Goal: Task Accomplishment & Management: Complete application form

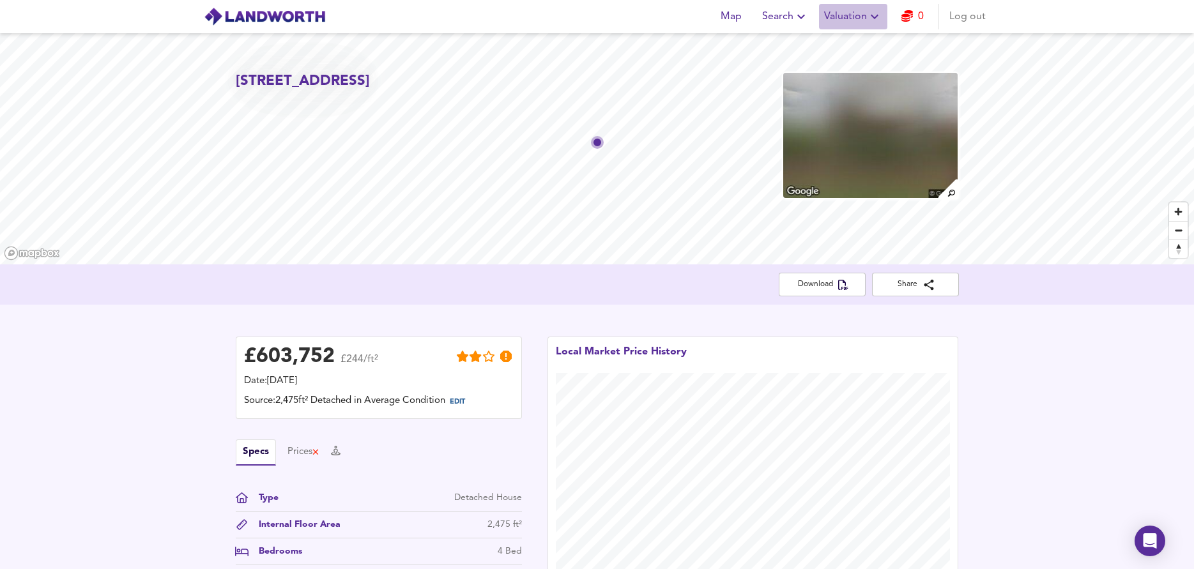
click at [849, 17] on span "Valuation" at bounding box center [853, 17] width 58 height 18
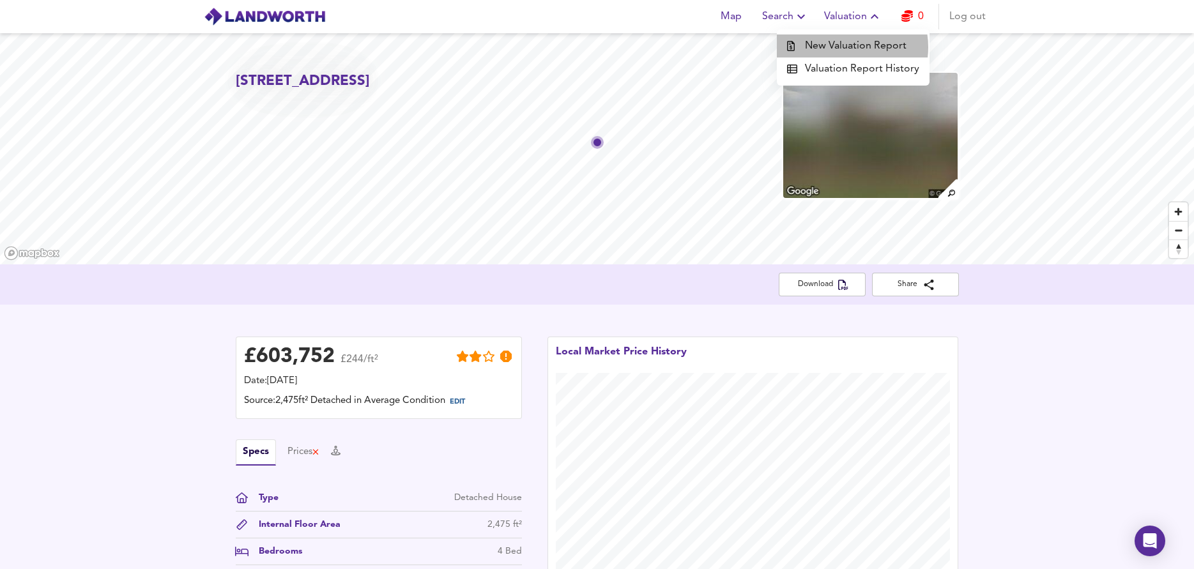
click at [847, 47] on li "New Valuation Report" at bounding box center [853, 46] width 153 height 23
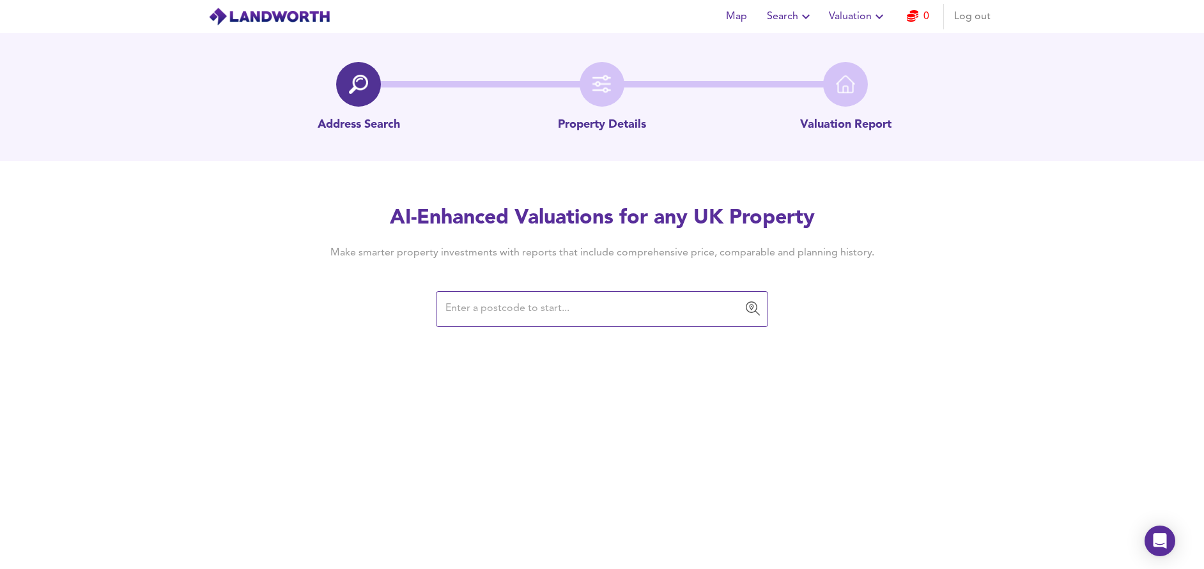
click at [663, 308] on input "text" at bounding box center [593, 309] width 302 height 24
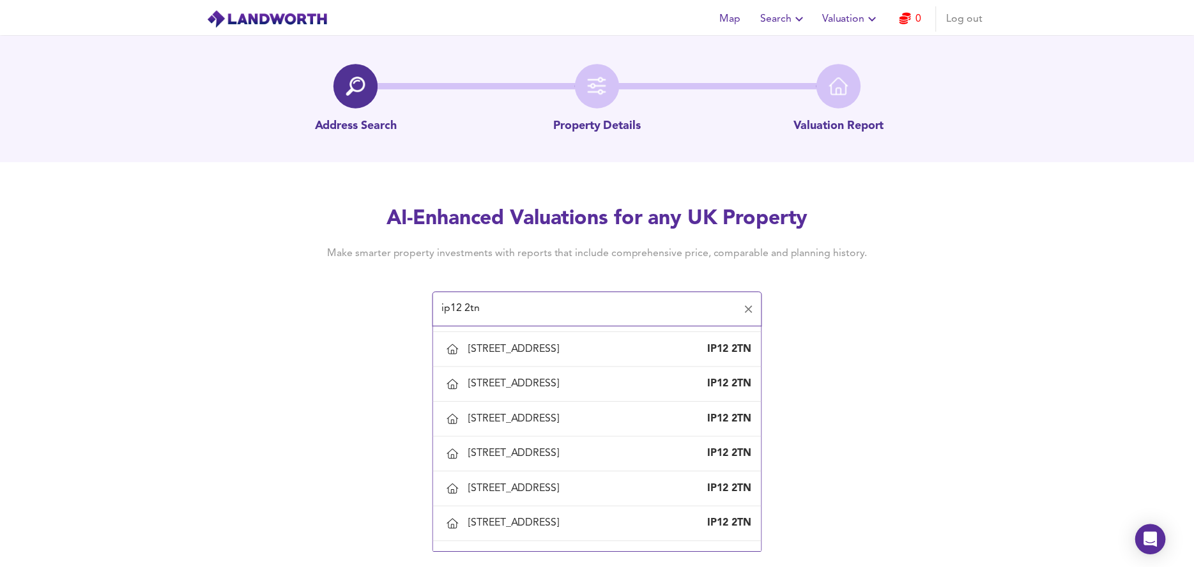
scroll to position [703, 0]
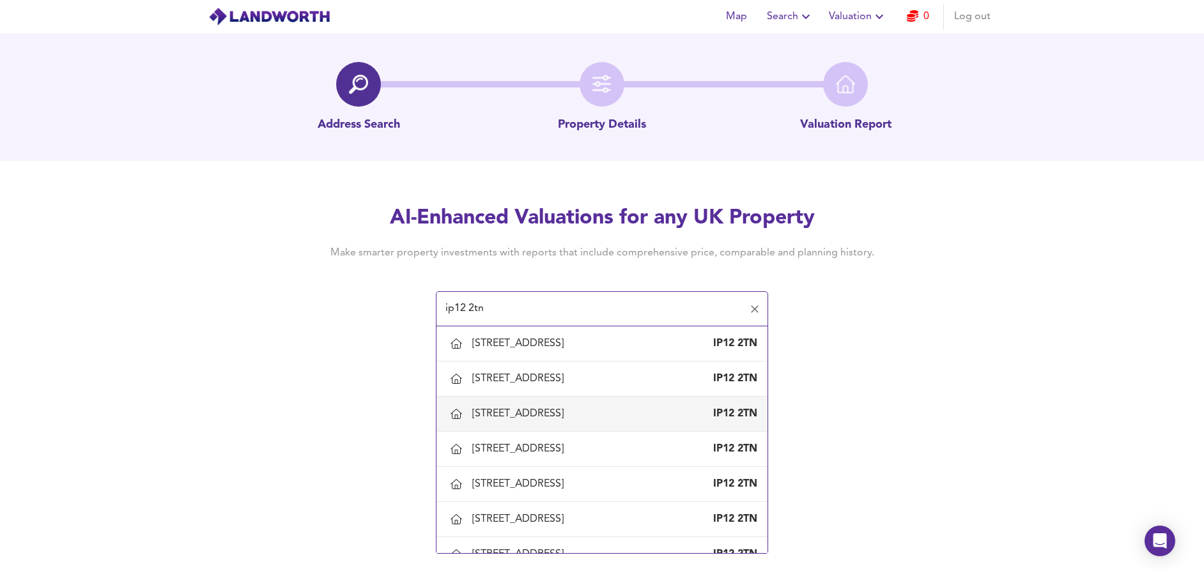
click at [569, 411] on div "[STREET_ADDRESS]" at bounding box center [520, 414] width 96 height 14
type input "[STREET_ADDRESS]"
